Goal: Find specific page/section: Find specific page/section

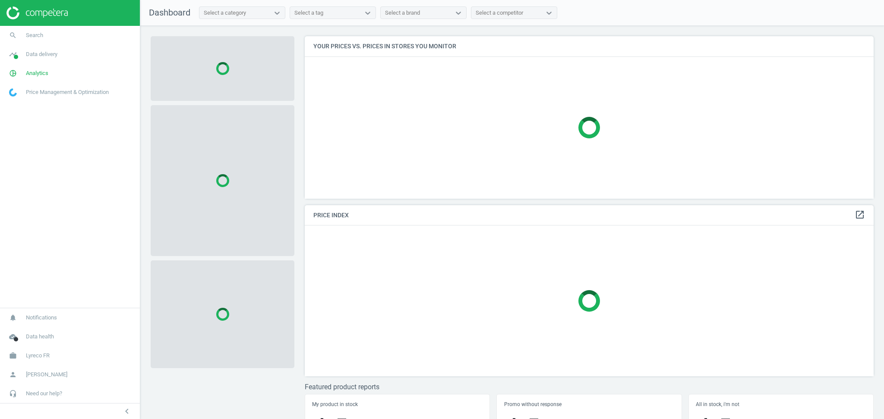
scroll to position [180, 577]
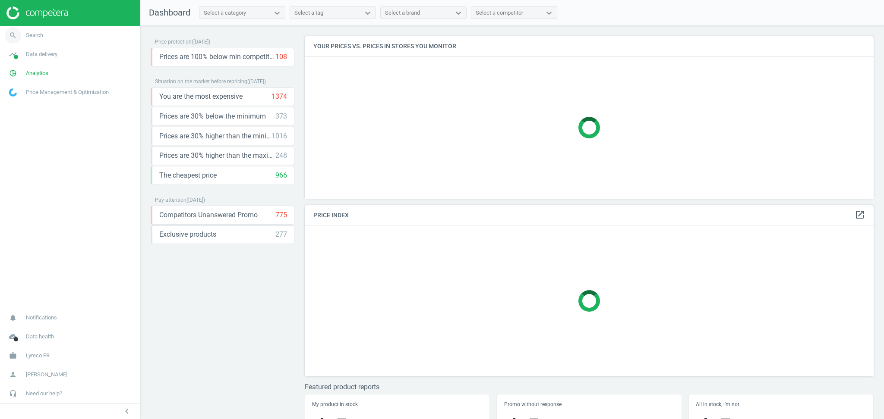
click at [60, 35] on link "search Search" at bounding box center [70, 35] width 140 height 19
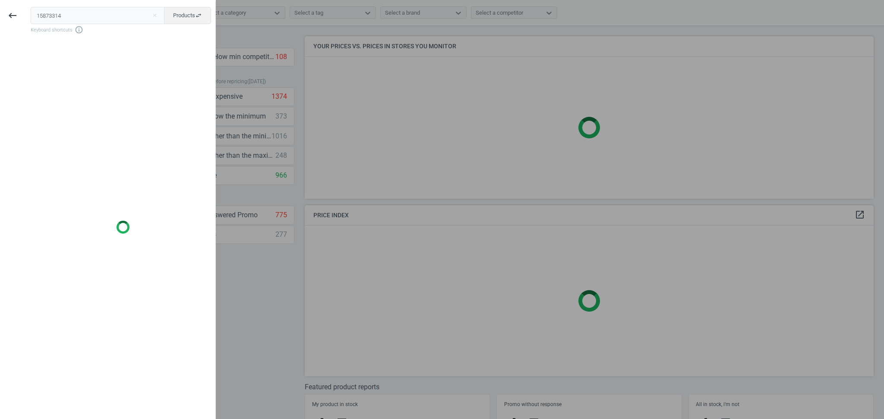
type input "15873314"
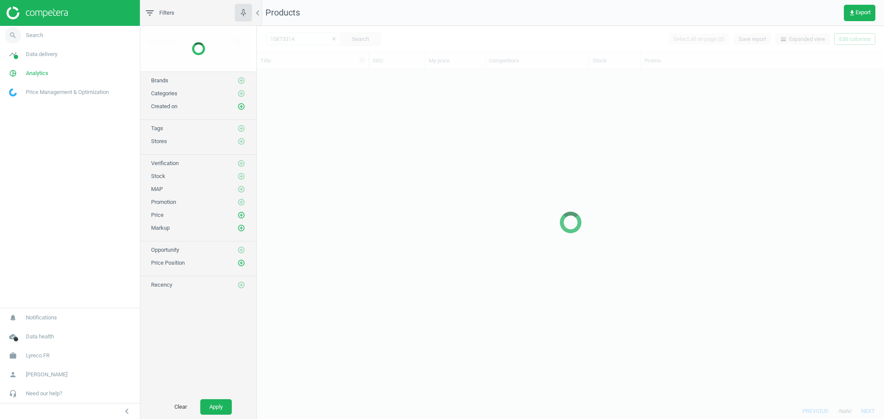
scroll to position [325, 618]
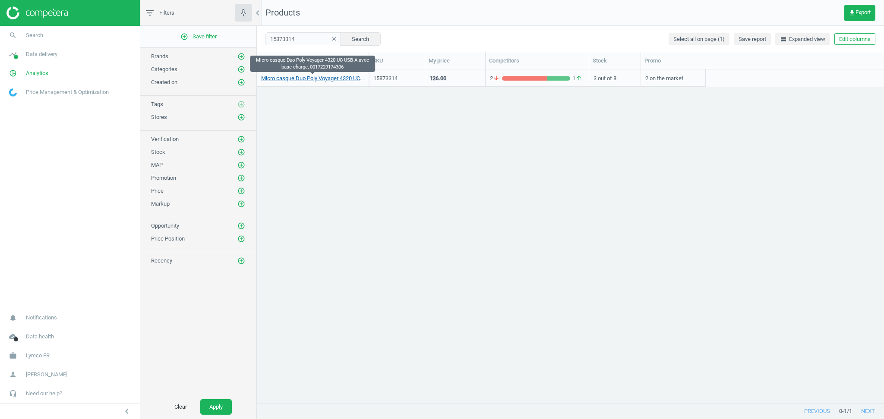
click at [329, 78] on link "Micro casque Duo Poly Voyager 4320 UC USB-A avec base charge, 0017229174306" at bounding box center [312, 79] width 103 height 8
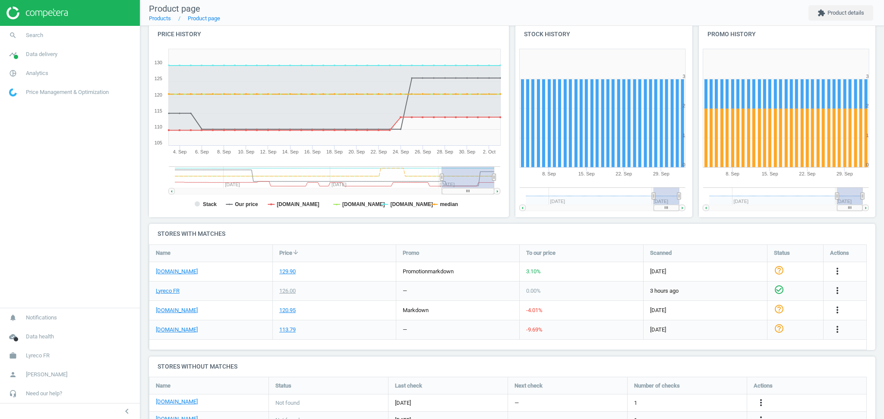
scroll to position [99, 0]
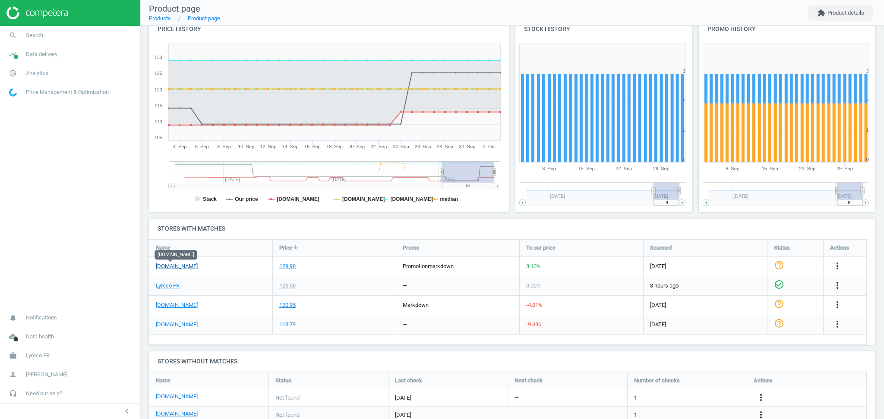
click at [175, 264] on link "[DOMAIN_NAME]" at bounding box center [177, 267] width 42 height 8
click at [170, 304] on link "[DOMAIN_NAME]" at bounding box center [177, 306] width 42 height 8
click at [54, 38] on link "search Search" at bounding box center [70, 35] width 140 height 19
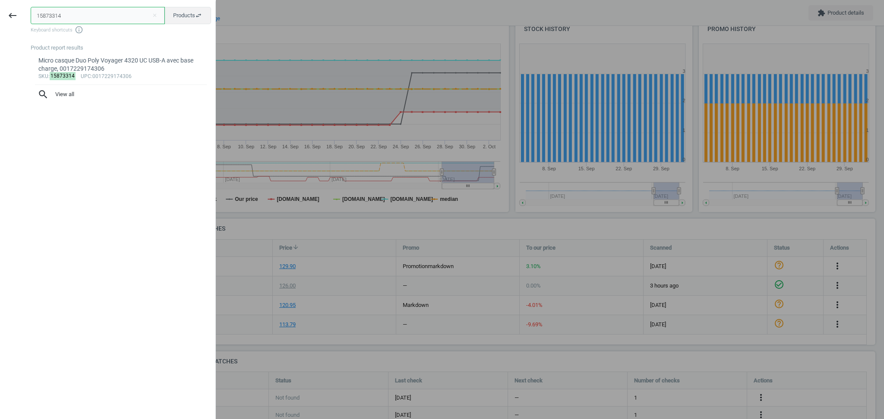
paste input "151120"
type input "11511204"
click at [122, 58] on div "Micro-casque Logitech H570e, Empty" at bounding box center [120, 61] width 165 height 8
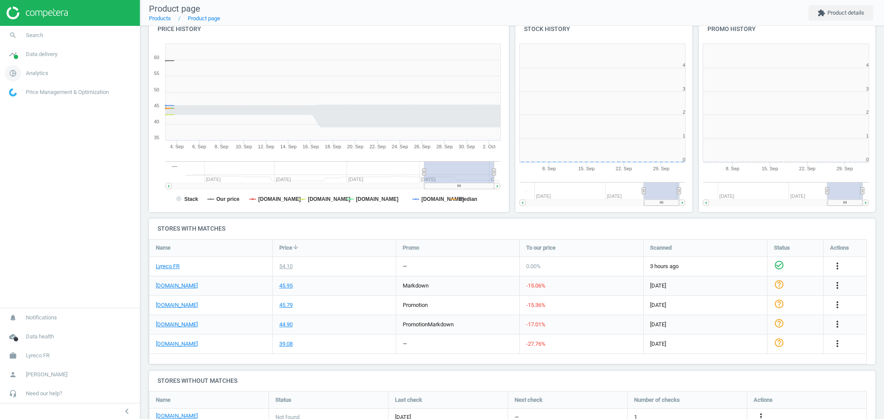
scroll to position [190, 192]
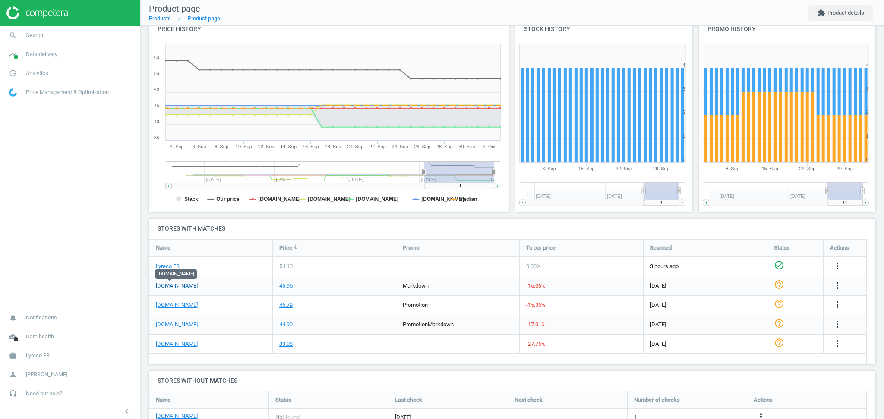
click at [161, 287] on link "[DOMAIN_NAME]" at bounding box center [177, 286] width 42 height 8
click at [172, 323] on link "[DOMAIN_NAME]" at bounding box center [177, 325] width 42 height 8
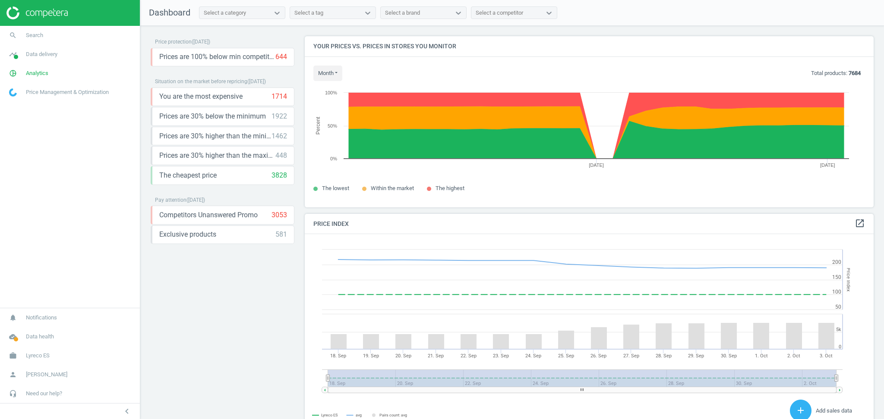
scroll to position [189, 577]
click at [49, 53] on span "Data delivery" at bounding box center [41, 54] width 31 height 8
click at [25, 126] on link "Stores" at bounding box center [70, 125] width 140 height 13
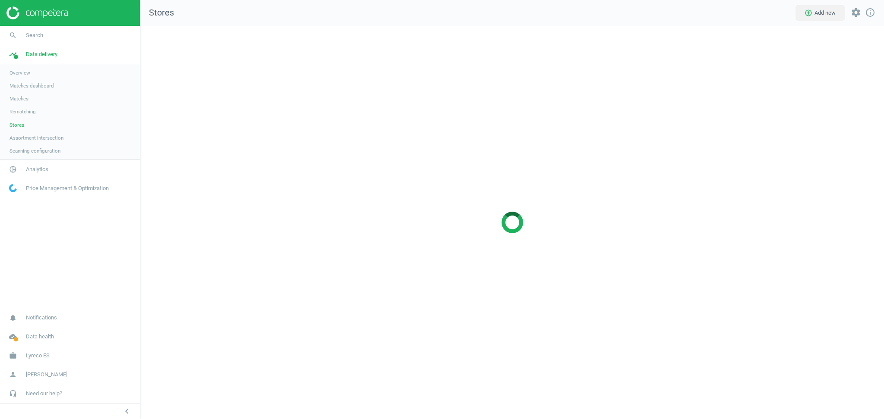
scroll to position [411, 761]
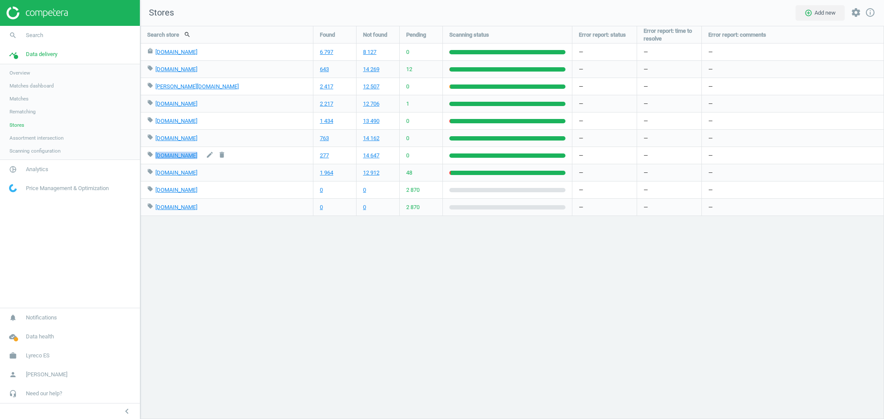
drag, startPoint x: 199, startPoint y: 157, endPoint x: 154, endPoint y: 160, distance: 45.4
click at [154, 160] on div "local_offer bunzlspain.com edit delete" at bounding box center [226, 155] width 159 height 17
copy div "bunzlspain.com edit delete"
click at [269, 297] on div "Search store search Found Not found Pending Scanning status Error report: statu…" at bounding box center [511, 222] width 743 height 393
click at [43, 354] on span "Lyreco ES" at bounding box center [38, 356] width 24 height 8
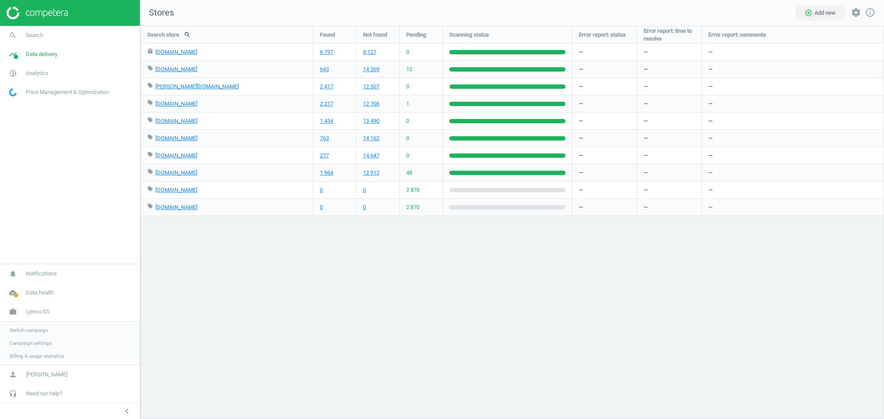
click at [40, 327] on span "Switch campaign" at bounding box center [28, 330] width 38 height 7
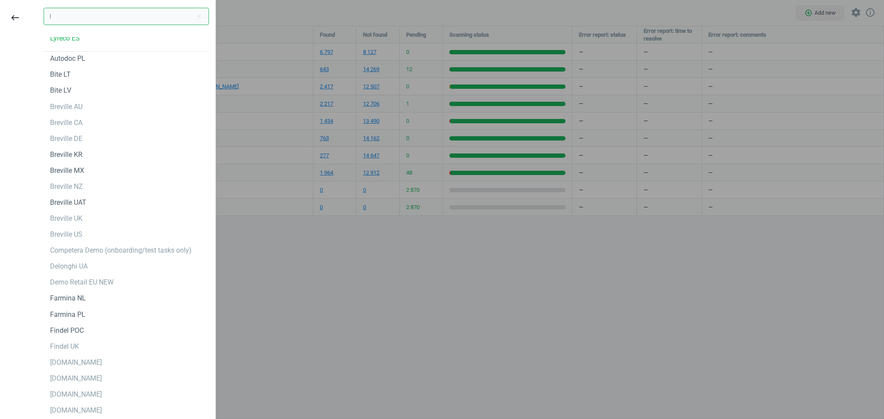
scroll to position [0, 0]
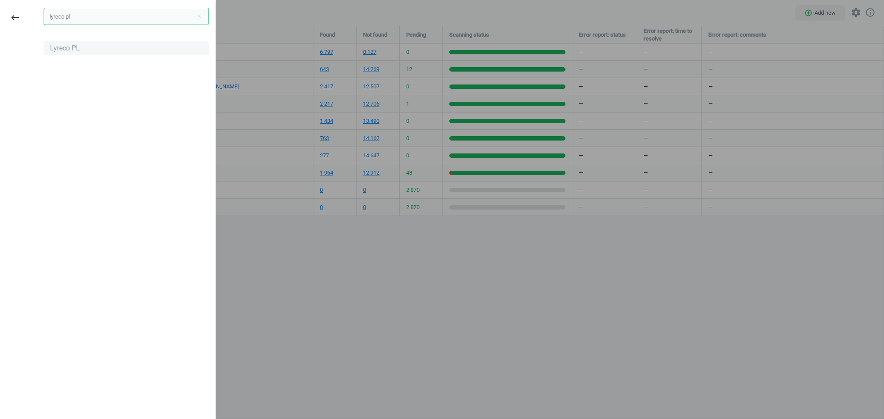
type input "lyreco pl"
click at [70, 51] on div "Lyreco PL" at bounding box center [65, 48] width 30 height 9
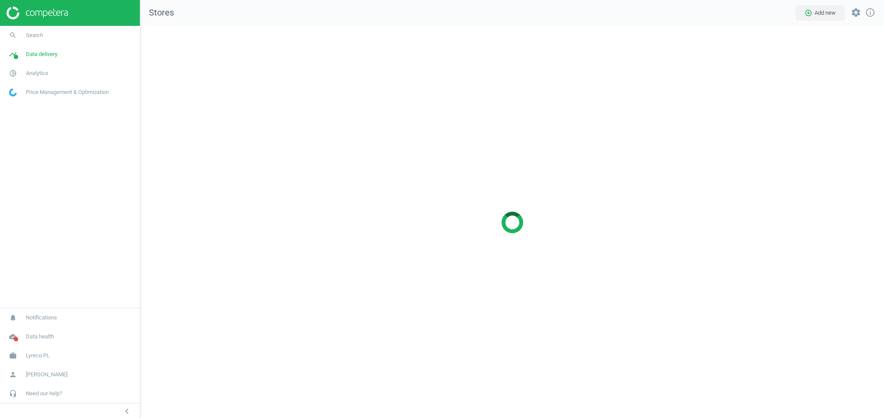
scroll to position [411, 761]
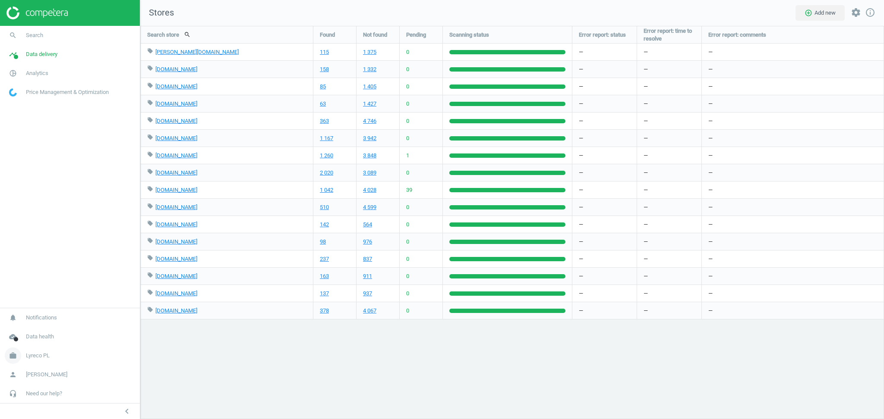
click at [56, 354] on link "work Lyreco PL" at bounding box center [70, 355] width 140 height 19
click at [47, 328] on link "Switch campaign" at bounding box center [70, 330] width 140 height 13
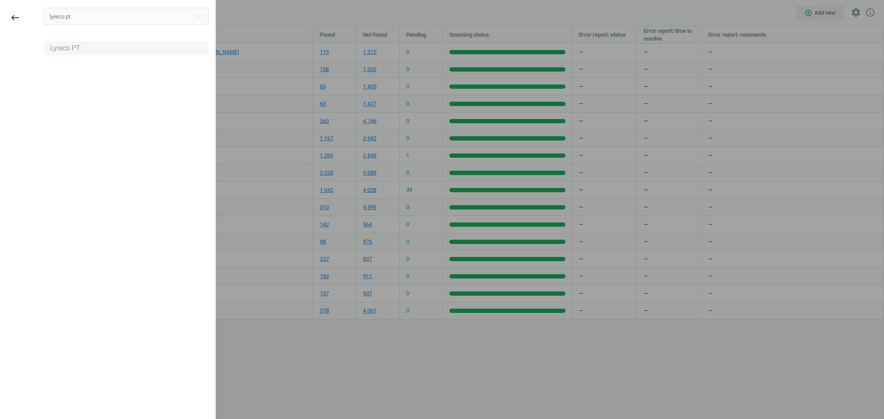
type input "lyreco pt"
click at [73, 50] on div "Lyreco PT" at bounding box center [65, 48] width 30 height 9
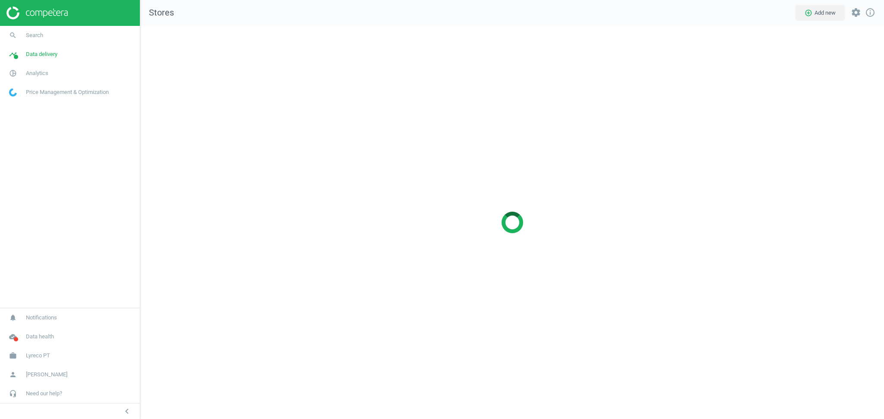
scroll to position [411, 761]
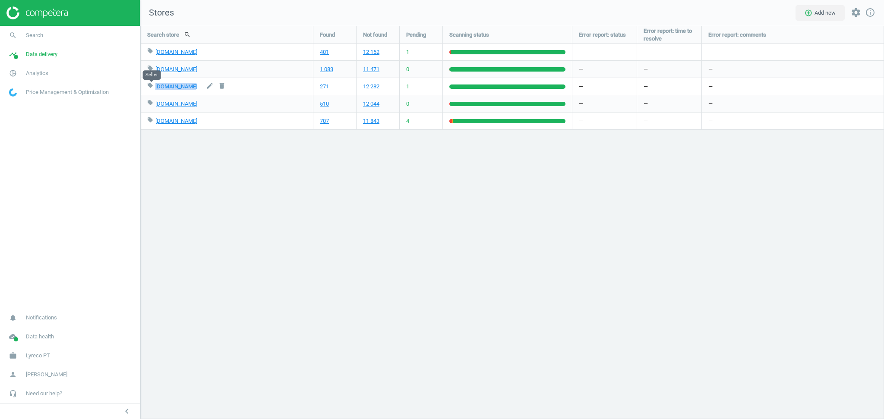
drag, startPoint x: 189, startPoint y: 87, endPoint x: 154, endPoint y: 86, distance: 34.5
click at [154, 86] on div "local_offer americana.pt edit delete" at bounding box center [226, 86] width 159 height 17
copy div "americana.pt"
